Goal: Check status: Check status

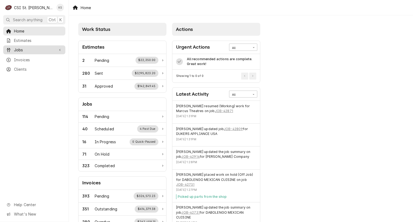
click at [38, 51] on div "Jobs" at bounding box center [34, 50] width 60 height 7
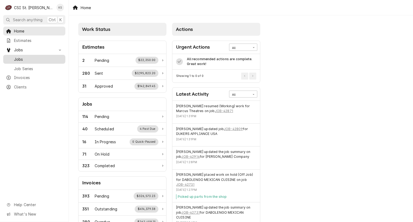
click at [33, 57] on span "Jobs" at bounding box center [38, 60] width 49 height 6
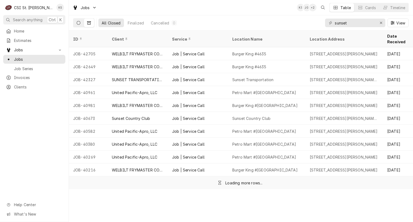
click at [79, 24] on icon "Dynamic Content Wrapper" at bounding box center [79, 23] width 4 height 4
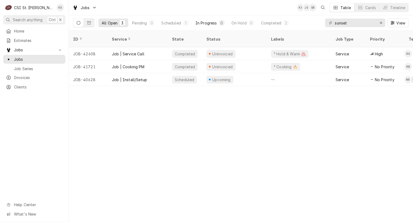
click at [206, 23] on div "In Progress" at bounding box center [207, 23] width 22 height 6
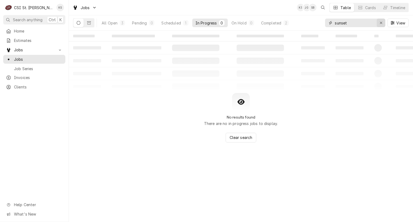
click at [382, 23] on icon "Erase input" at bounding box center [381, 23] width 3 height 4
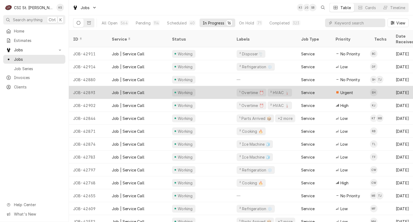
click at [98, 88] on div "JOB-42893" at bounding box center [88, 92] width 39 height 13
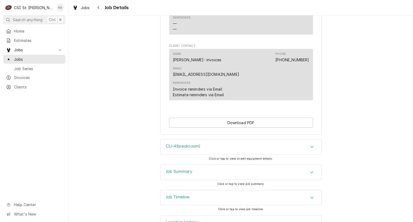
scroll to position [639, 0]
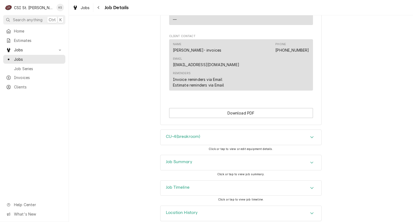
click at [180, 160] on h3 "Job Summary" at bounding box center [179, 162] width 26 height 5
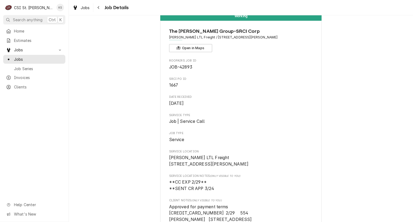
scroll to position [0, 0]
